Goal: Task Accomplishment & Management: Manage account settings

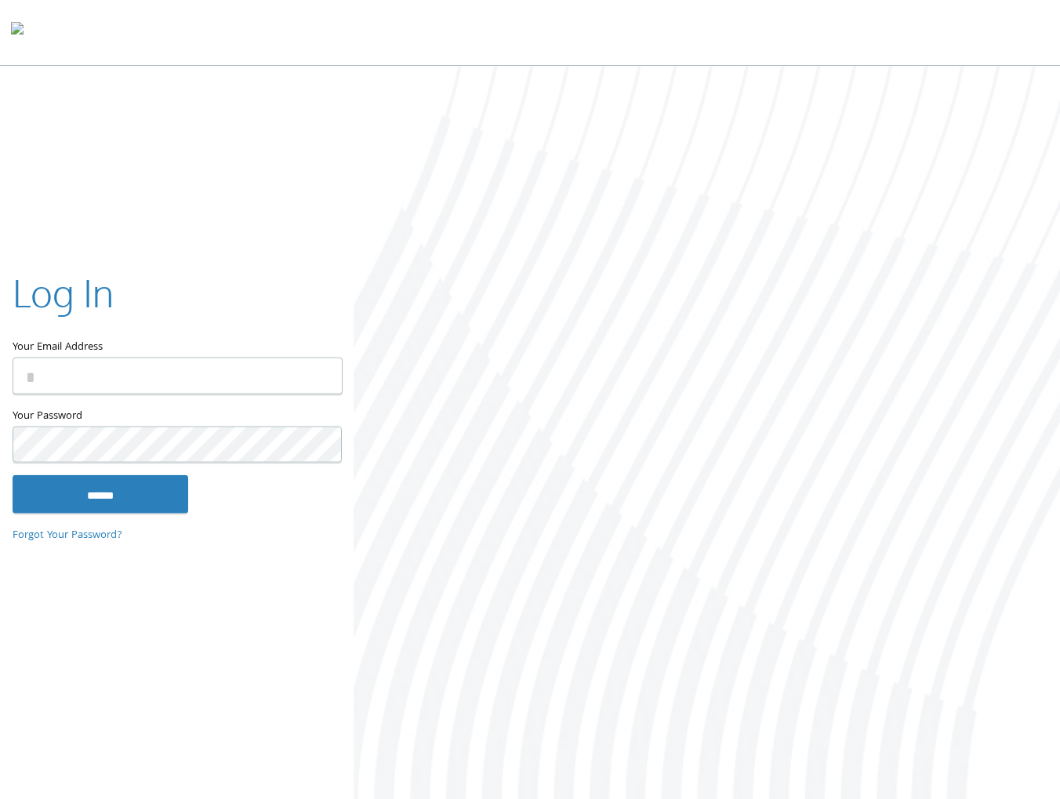
type input "**********"
click at [233, 372] on input "Your Email Address" at bounding box center [178, 375] width 330 height 37
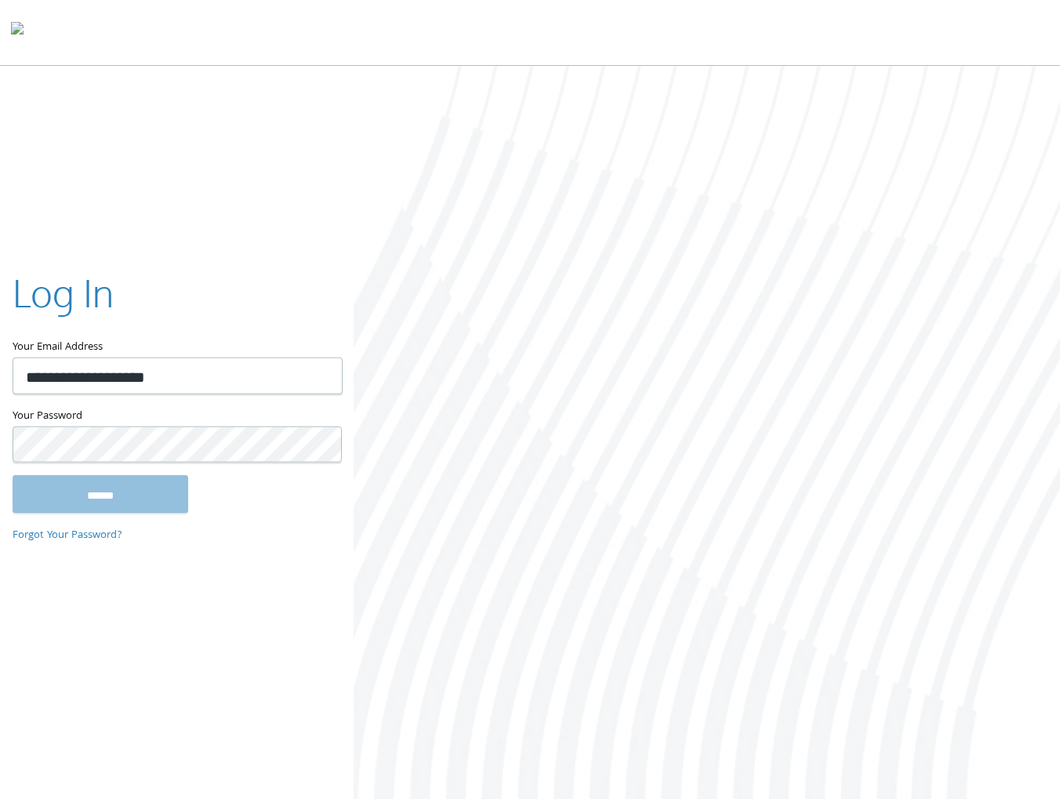
type input "**********"
click at [85, 499] on input "******" at bounding box center [101, 494] width 176 height 38
